Goal: Transaction & Acquisition: Purchase product/service

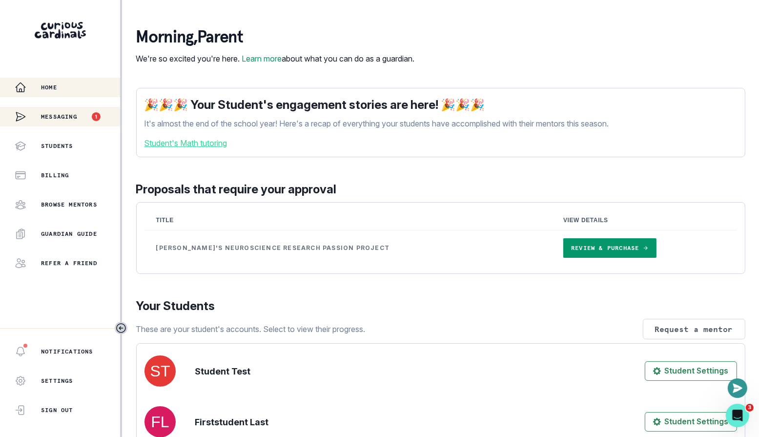
click at [69, 115] on p "Messaging" at bounding box center [59, 117] width 36 height 8
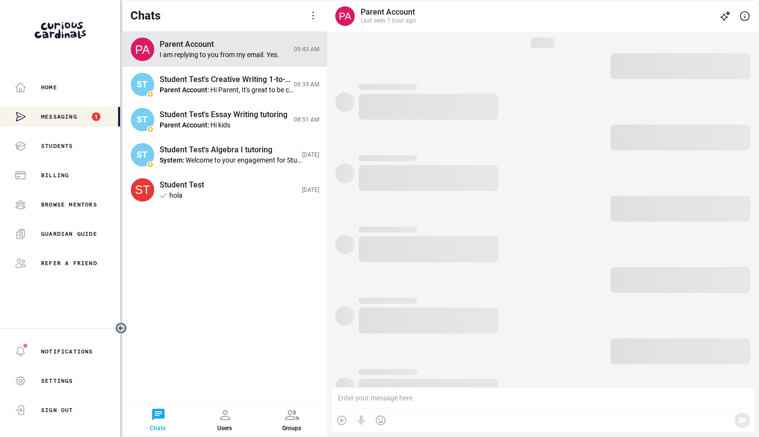
click at [314, 16] on div at bounding box center [313, 16] width 12 height 12
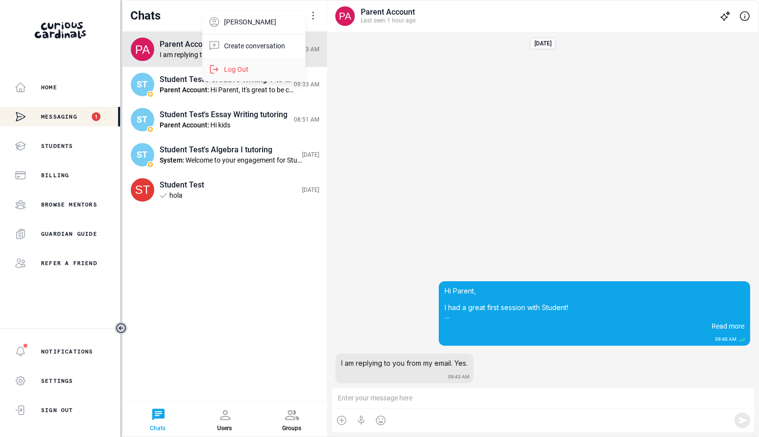
click at [261, 72] on div "Log Out" at bounding box center [254, 69] width 102 height 23
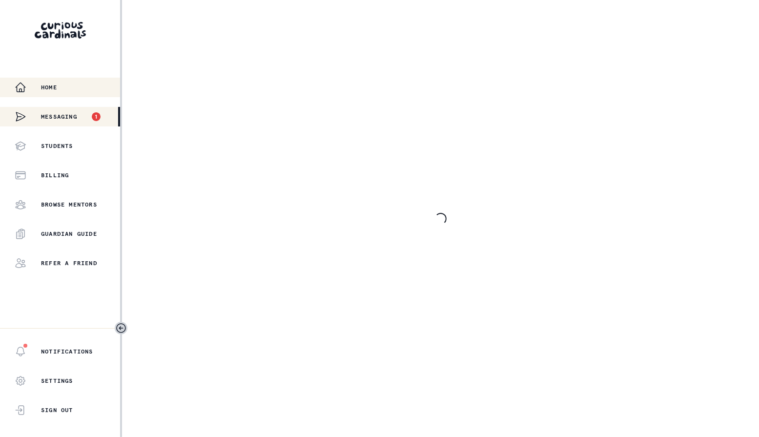
click at [80, 86] on div "Home" at bounding box center [67, 88] width 105 height 12
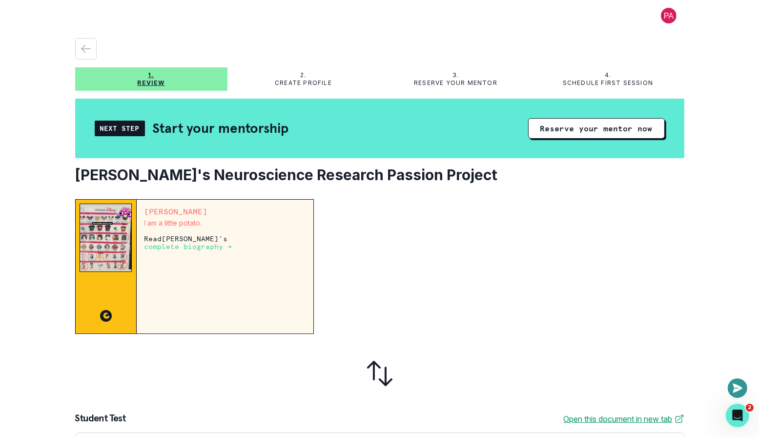
scroll to position [25, 0]
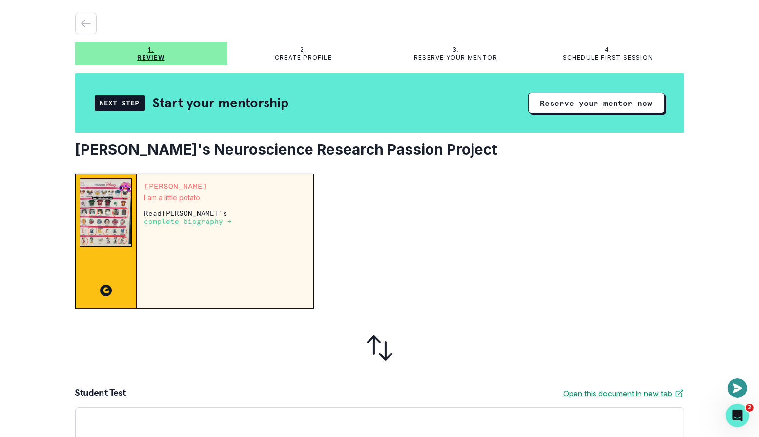
click at [147, 194] on p "I am a little potato." at bounding box center [225, 198] width 162 height 8
drag, startPoint x: 147, startPoint y: 194, endPoint x: 189, endPoint y: 194, distance: 42.0
click at [189, 194] on p "I am a little potato." at bounding box center [225, 198] width 162 height 8
click at [222, 205] on div "Andrew Pagan I am a little potato. Read Andrew Pagan 's complete biography →" at bounding box center [225, 241] width 177 height 134
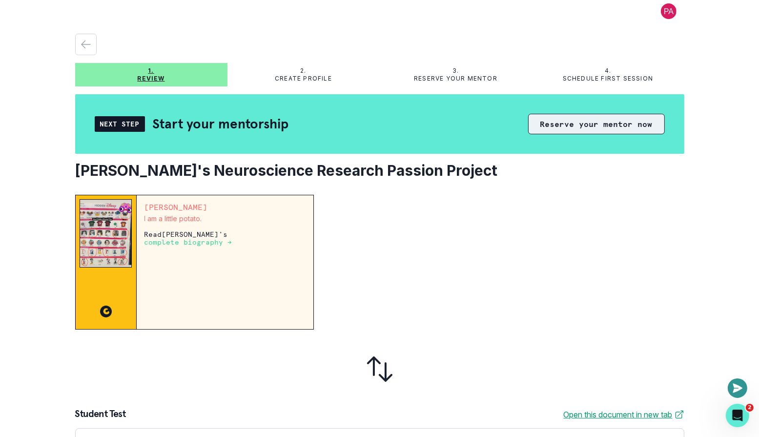
click at [565, 123] on button "Reserve your mentor now" at bounding box center [596, 124] width 137 height 20
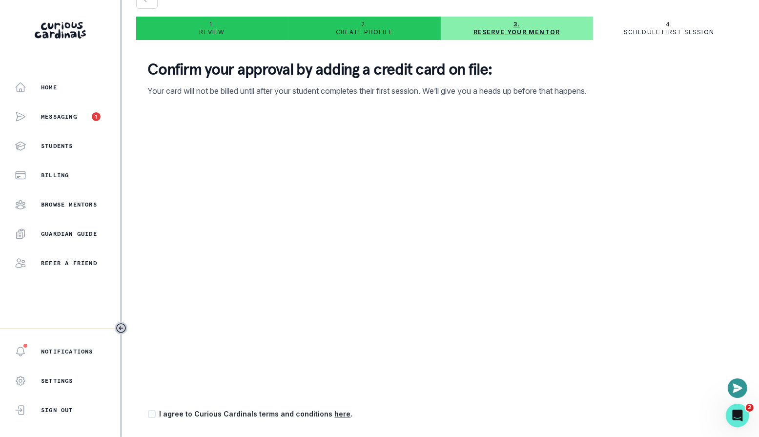
scroll to position [68, 0]
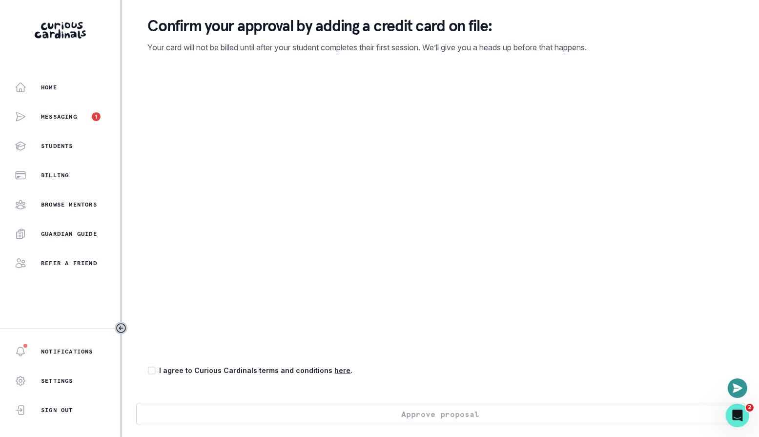
click at [153, 366] on div "I agree to Curious Cardinals terms and conditions here ." at bounding box center [441, 370] width 586 height 10
click at [152, 370] on span at bounding box center [152, 371] width 8 height 8
click at [148, 370] on input "checkbox" at bounding box center [147, 370] width 0 height 0
checkbox input "true"
click at [436, 411] on button "Approve proposal" at bounding box center [440, 414] width 609 height 22
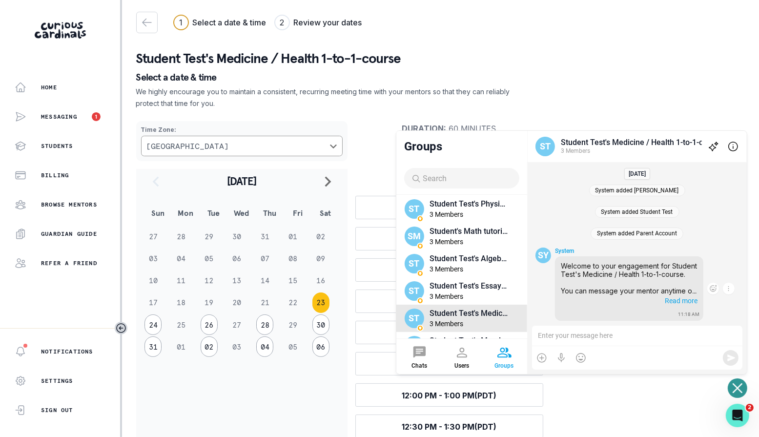
click at [680, 301] on span "Read more" at bounding box center [680, 300] width 35 height 10
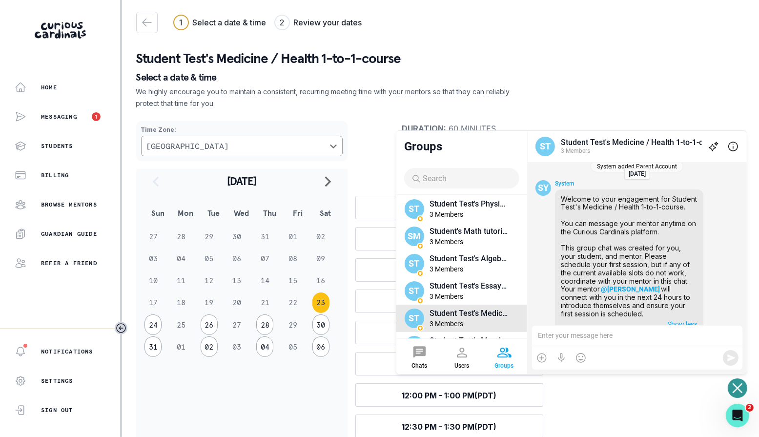
scroll to position [64, 0]
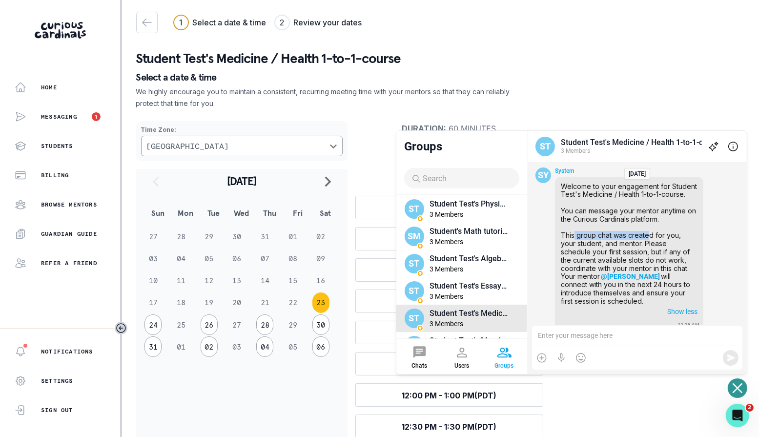
drag, startPoint x: 575, startPoint y: 236, endPoint x: 650, endPoint y: 237, distance: 74.7
click at [650, 237] on span "Welcome to your engagement for Student Test's Medicine / Health 1-to-1-course. …" at bounding box center [630, 231] width 138 height 99
drag, startPoint x: 630, startPoint y: 245, endPoint x: 644, endPoint y: 253, distance: 16.4
click at [644, 253] on span "Welcome to your engagement for Student Test's Medicine / Health 1-to-1-course. …" at bounding box center [630, 231] width 138 height 99
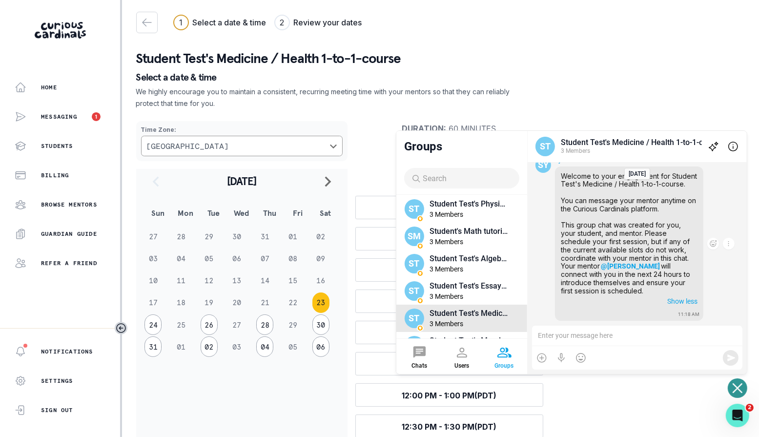
click at [600, 246] on span "Welcome to your engagement for Student Test's Medicine / Health 1-to-1-course. …" at bounding box center [630, 221] width 138 height 99
click at [457, 358] on div at bounding box center [462, 353] width 16 height 16
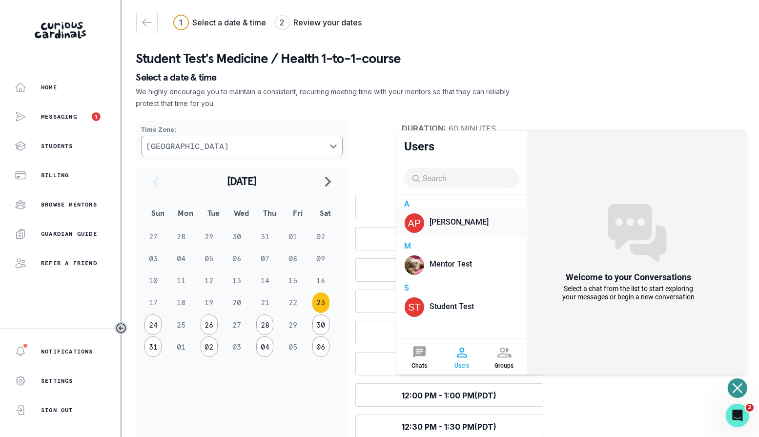
click at [461, 225] on div "[PERSON_NAME]" at bounding box center [468, 221] width 78 height 9
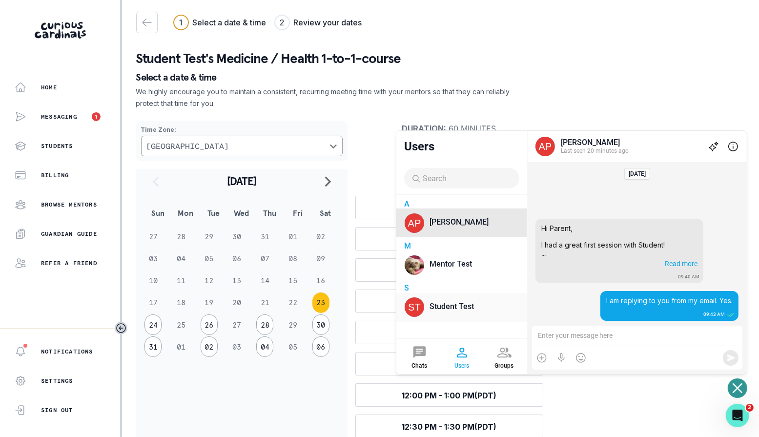
click at [458, 302] on div "Student Test" at bounding box center [468, 306] width 78 height 9
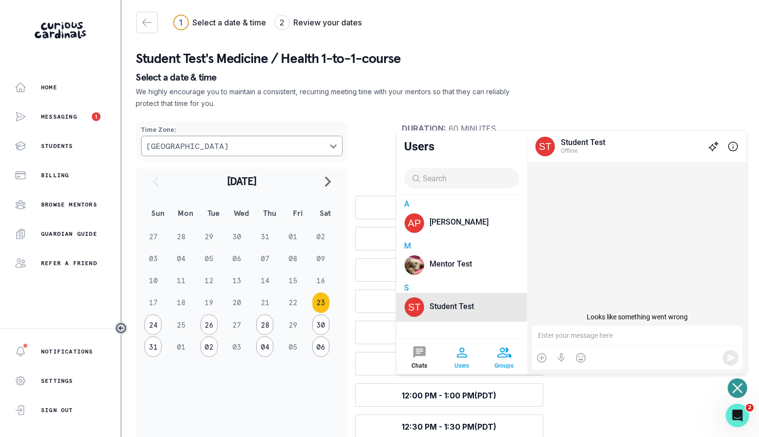
click at [499, 354] on div at bounding box center [504, 353] width 16 height 16
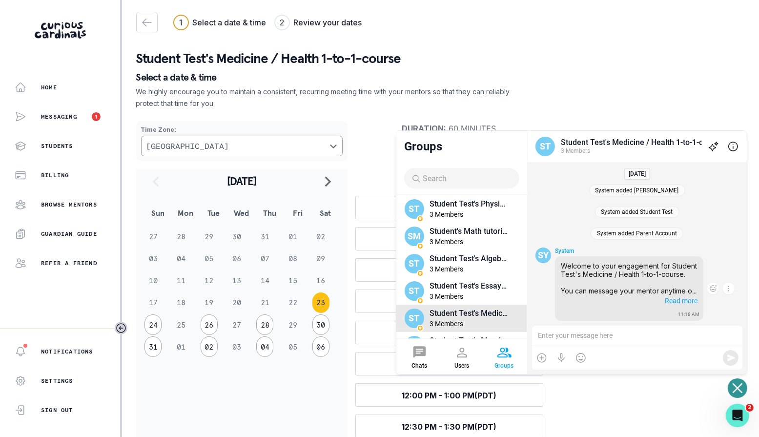
click at [679, 300] on span "Read more" at bounding box center [680, 300] width 35 height 10
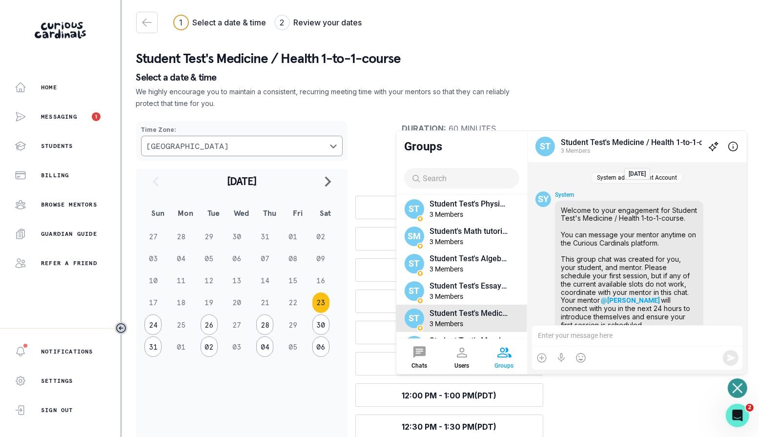
scroll to position [46, 0]
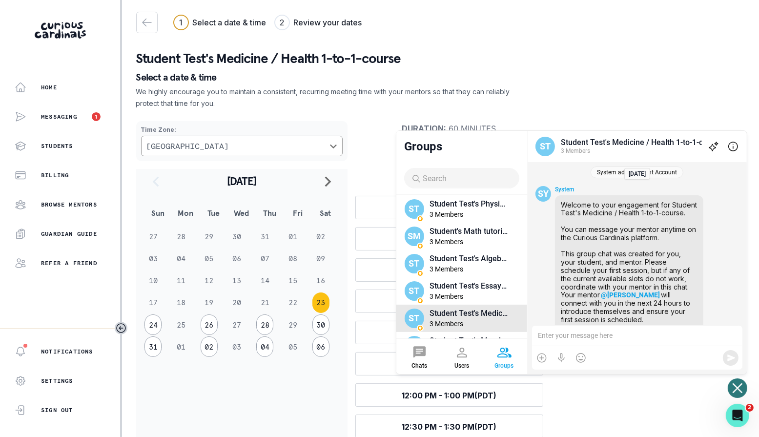
click at [733, 387] on icon "Open or close messaging widget" at bounding box center [738, 388] width 10 height 10
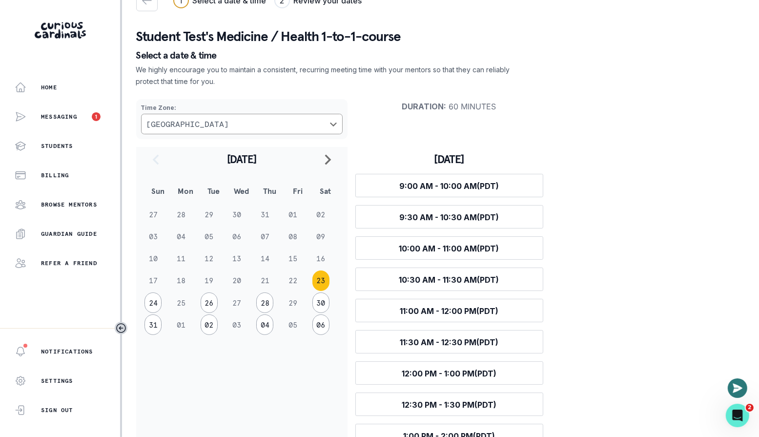
scroll to position [30, 0]
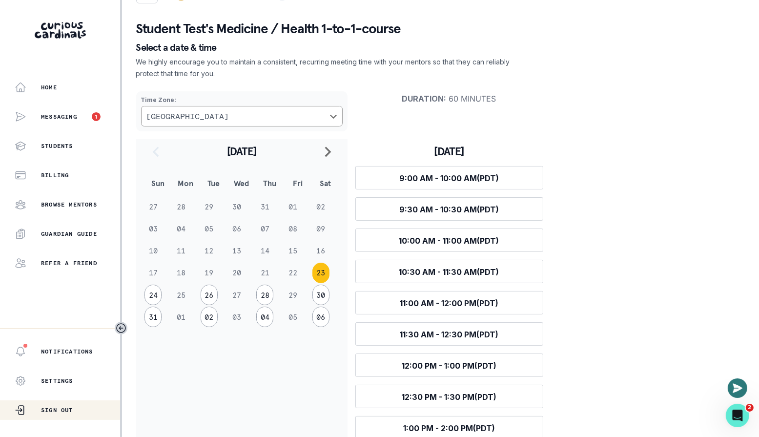
click at [68, 407] on p "Sign Out" at bounding box center [57, 410] width 32 height 8
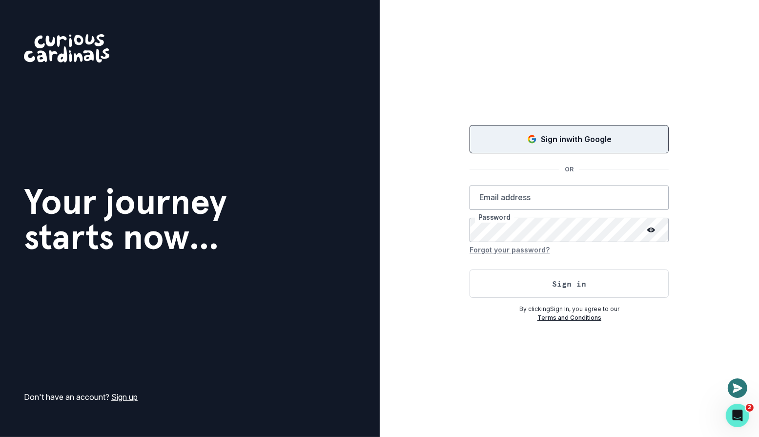
click at [541, 133] on button "Sign in with Google" at bounding box center [568, 139] width 199 height 28
